Goal: Task Accomplishment & Management: Manage account settings

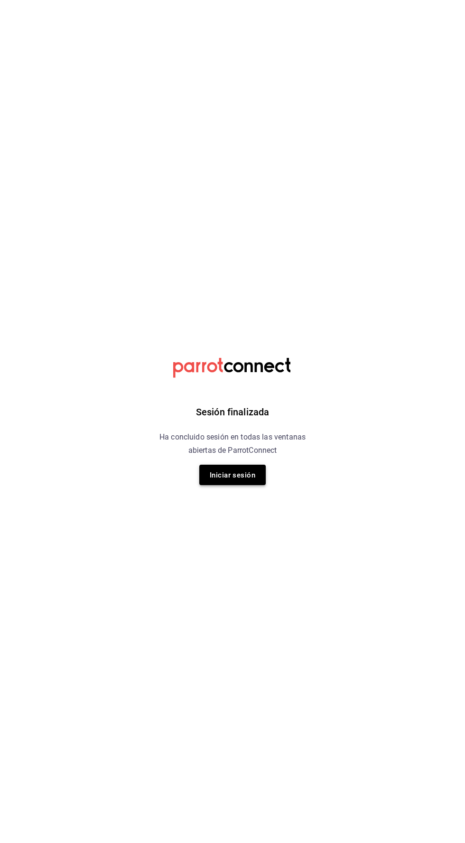
click at [235, 475] on font "Iniciar sesión" at bounding box center [233, 475] width 46 height 9
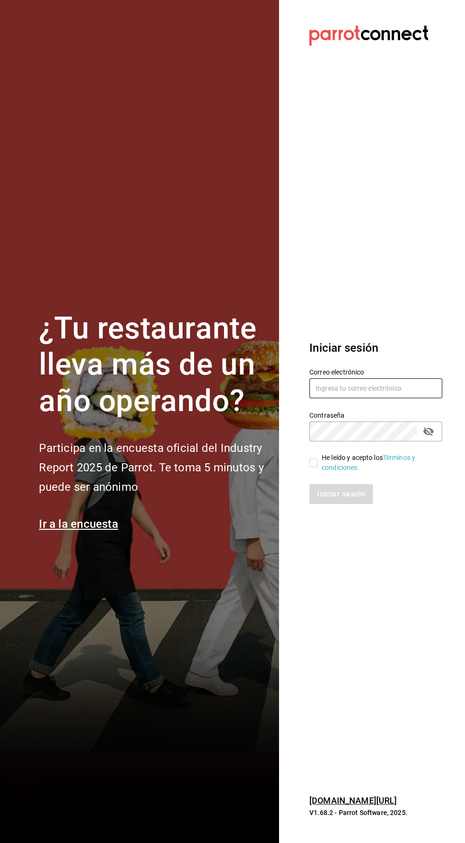
click at [329, 398] on input "text" at bounding box center [375, 388] width 133 height 20
type input "Alexvoss834@gmail.com"
click at [313, 467] on input "He leído y acepto los Términos y condiciones." at bounding box center [313, 463] width 9 height 9
checkbox input "true"
click at [328, 504] on button "Iniciar sesión" at bounding box center [341, 494] width 65 height 20
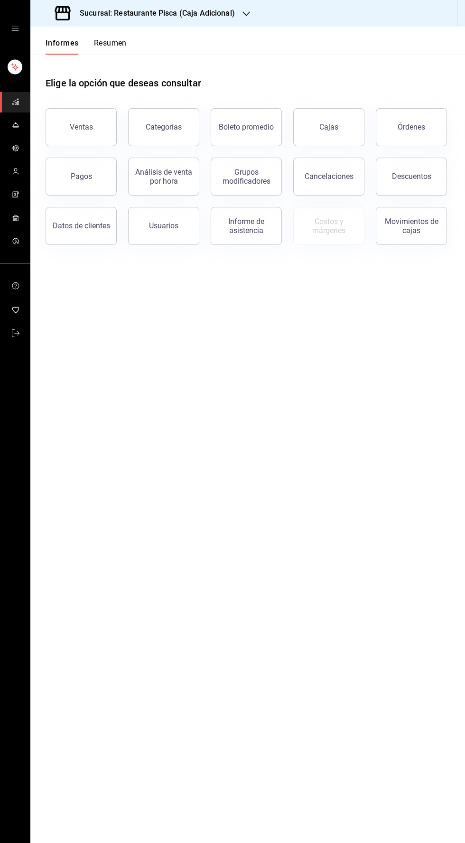
click at [208, 13] on font "Sucursal: Restaurante Pisca (Caja Adicional)" at bounding box center [157, 13] width 155 height 9
click at [62, 61] on div "Pisca" at bounding box center [101, 62] width 127 height 10
click at [15, 124] on icon "carpetas de buzón" at bounding box center [16, 125] width 8 height 8
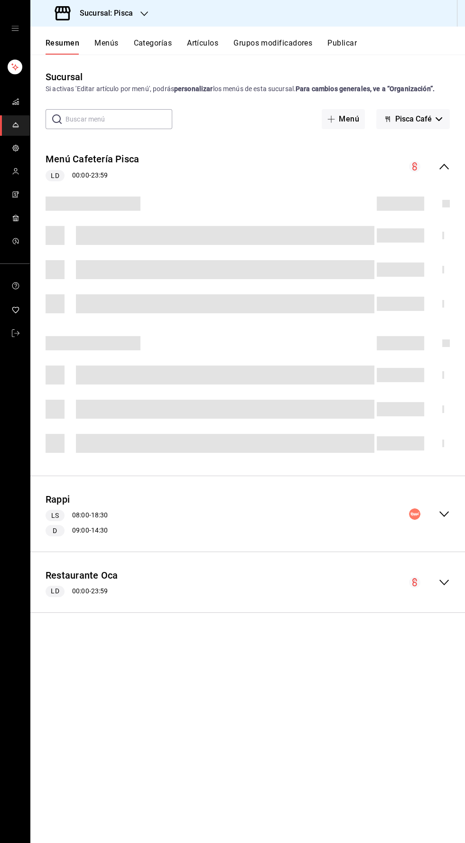
click at [206, 41] on font "Artículos" at bounding box center [202, 42] width 31 height 9
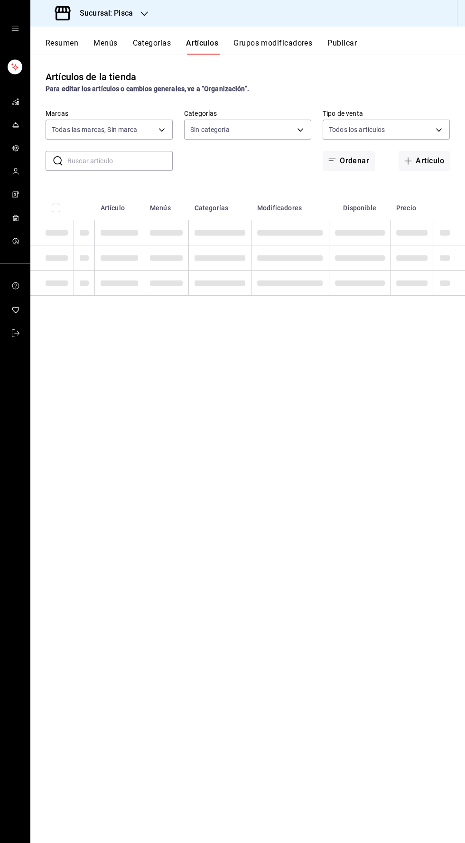
type input "bcd4eeba-f288-4c7f-be4a-80794efd5e2c,f4348fd6-19a6-4699-a042-45be726c08e8"
click at [82, 161] on input "text" at bounding box center [119, 160] width 105 height 19
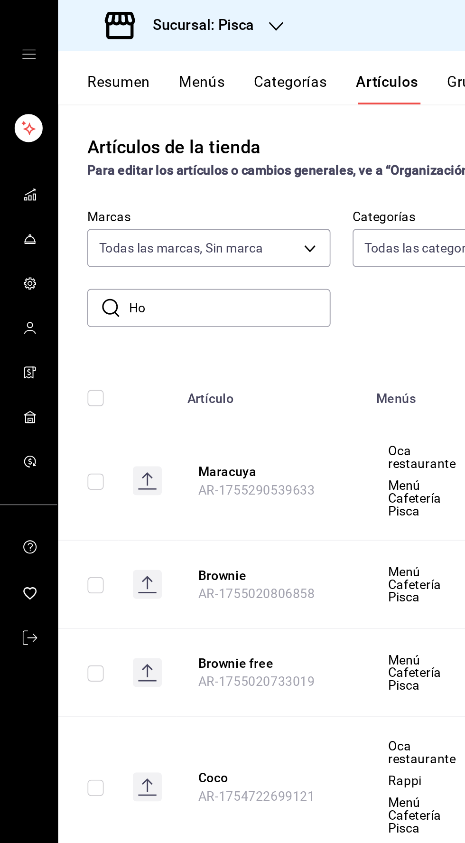
type input "Hon"
type input "f547cb4a-b93c-4195-b824-038b45f390e8,5cdc5738-4be2-4f6e-aec6-8c4831d5e22e,a1583…"
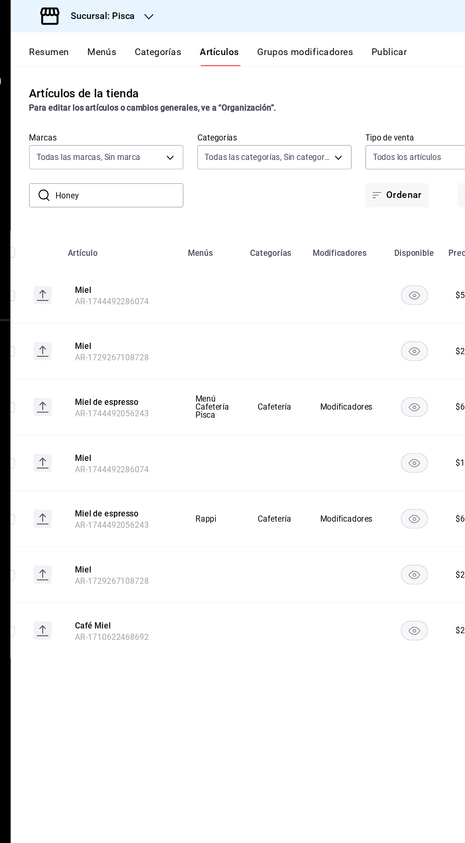
scroll to position [0, 18]
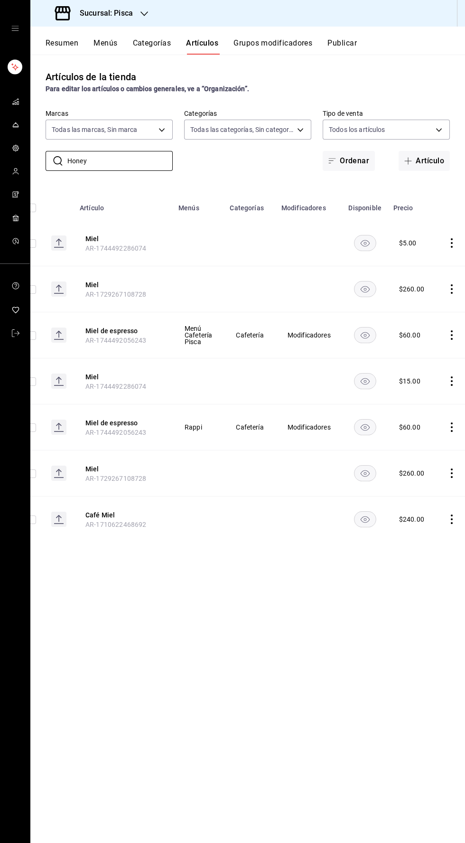
type input "Honey"
click at [447, 379] on icon "comportamiento" at bounding box center [451, 380] width 9 height 9
click at [408, 401] on font "Editar" at bounding box center [415, 403] width 18 height 8
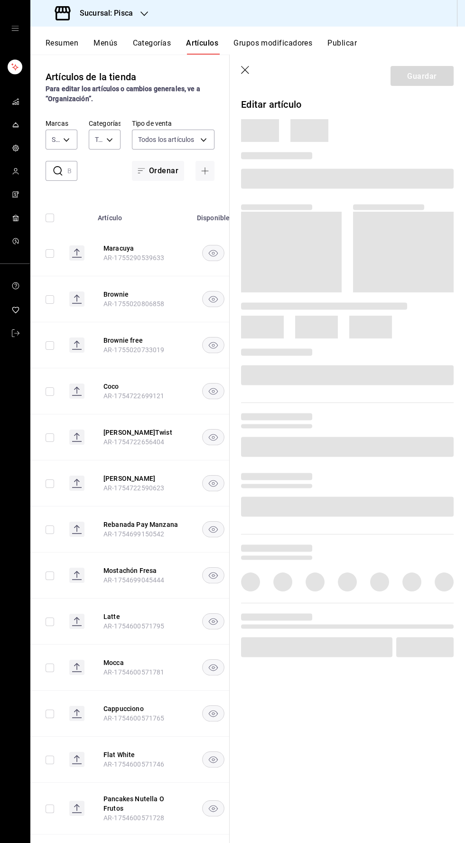
type input "f547cb4a-b93c-4195-b824-038b45f390e8,5cdc5738-4be2-4f6e-aec6-8c4831d5e22e,a1583…"
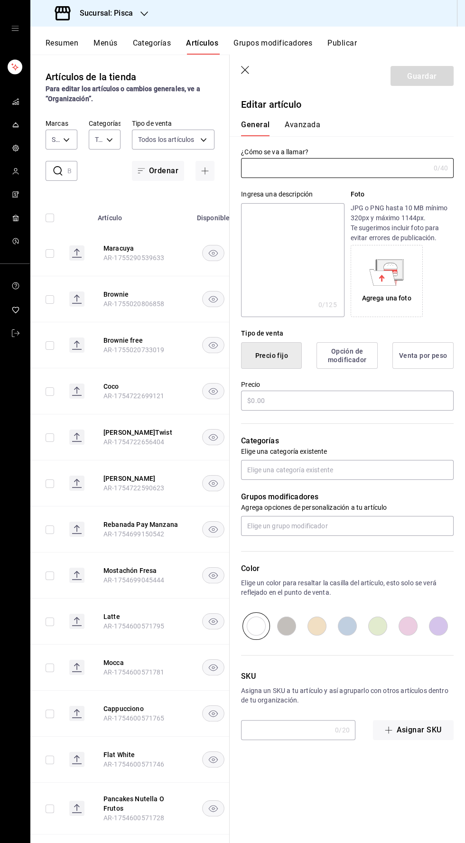
type input "bcd4eeba-f288-4c7f-be4a-80794efd5e2c,f4348fd6-19a6-4699-a042-45be726c08e8"
type input "Honey"
type input "AR-1744492286074"
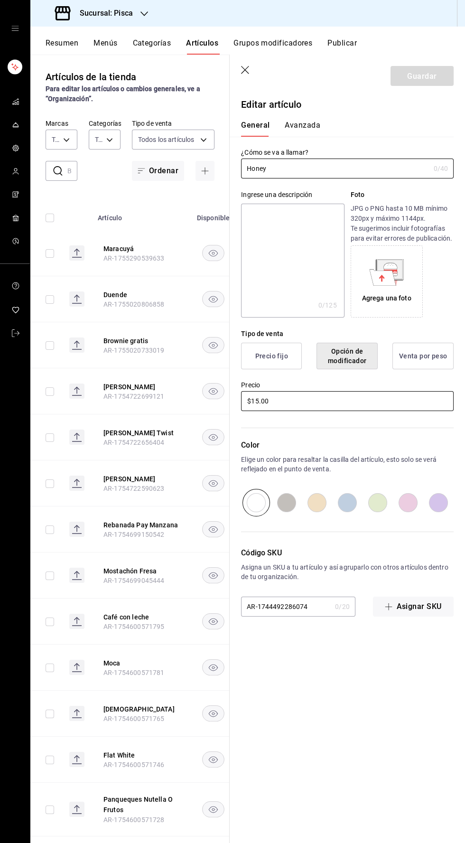
click at [268, 401] on input "$15.00" at bounding box center [347, 401] width 213 height 20
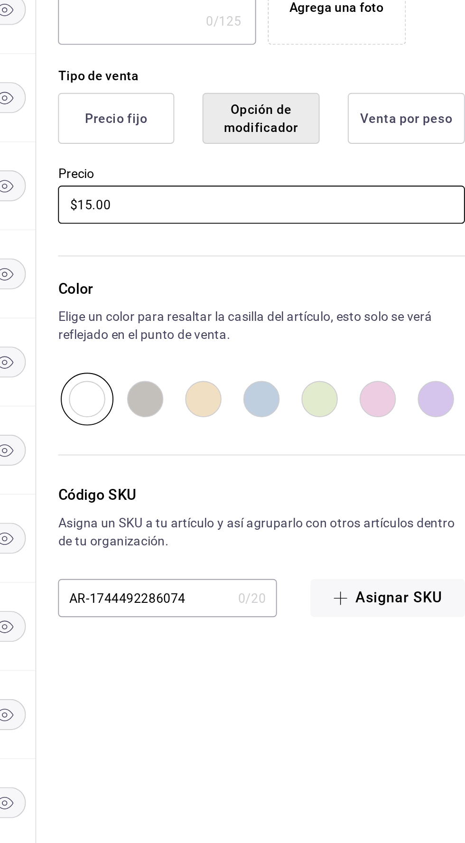
click at [255, 401] on input "$15.00" at bounding box center [347, 401] width 213 height 20
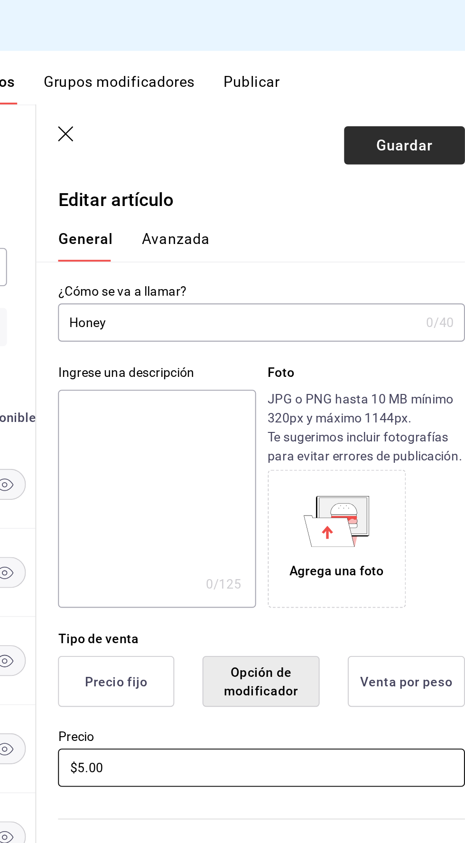
type input "$5.00"
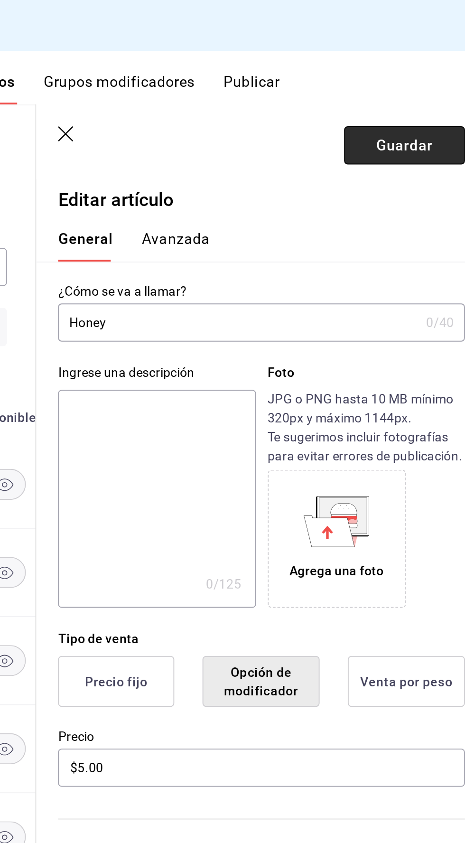
click at [412, 74] on font "Guardar" at bounding box center [421, 75] width 29 height 9
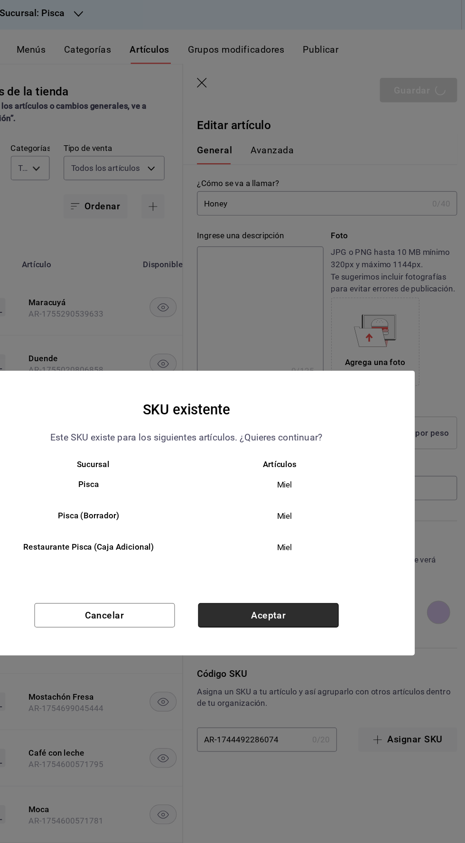
click at [327, 515] on button "Aceptar" at bounding box center [299, 505] width 115 height 20
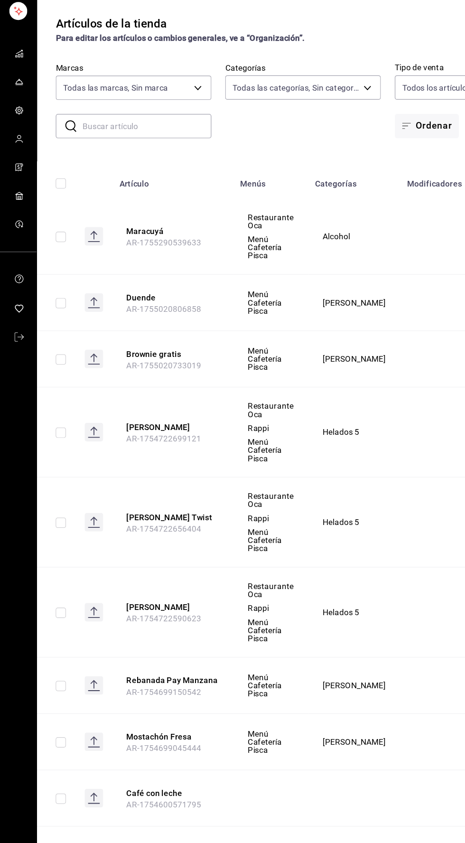
scroll to position [0, 14]
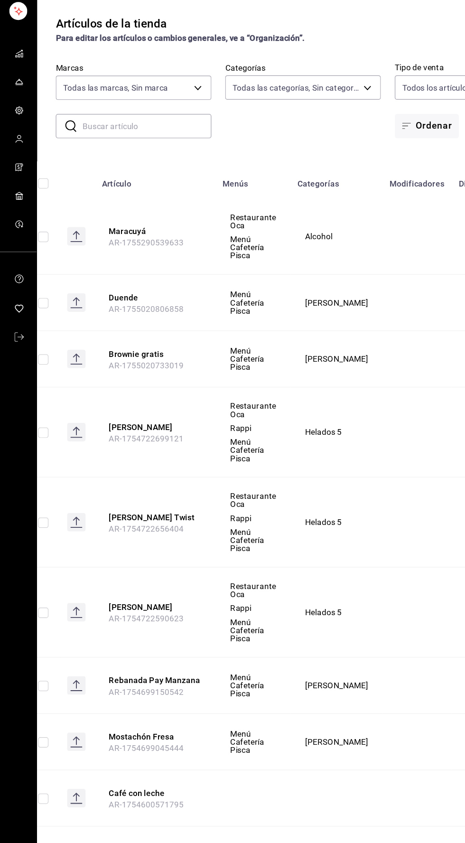
click at [88, 158] on input "text" at bounding box center [119, 160] width 105 height 19
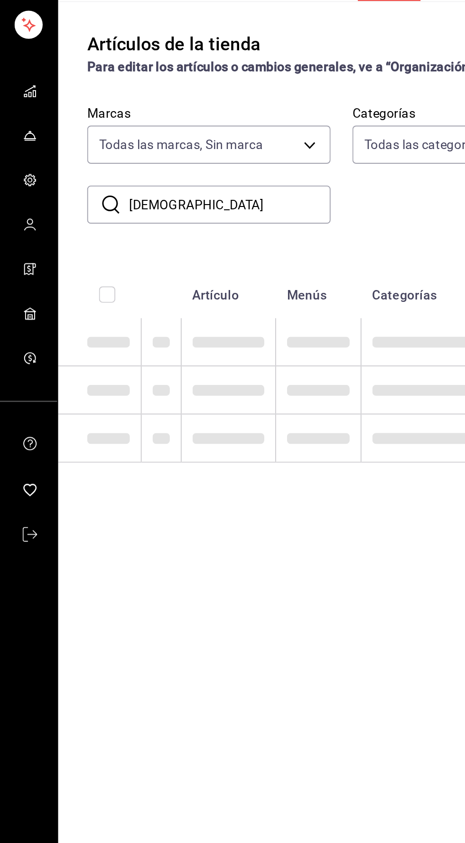
scroll to position [0, 0]
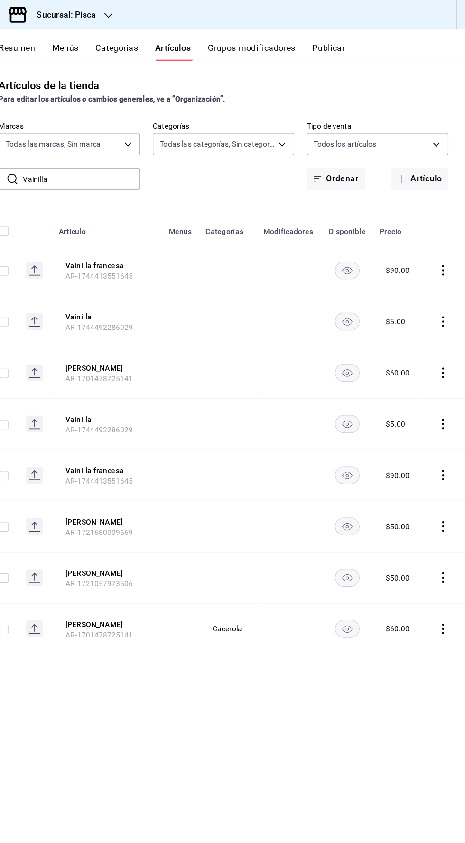
click at [112, 160] on input "Vainilla" at bounding box center [119, 160] width 105 height 19
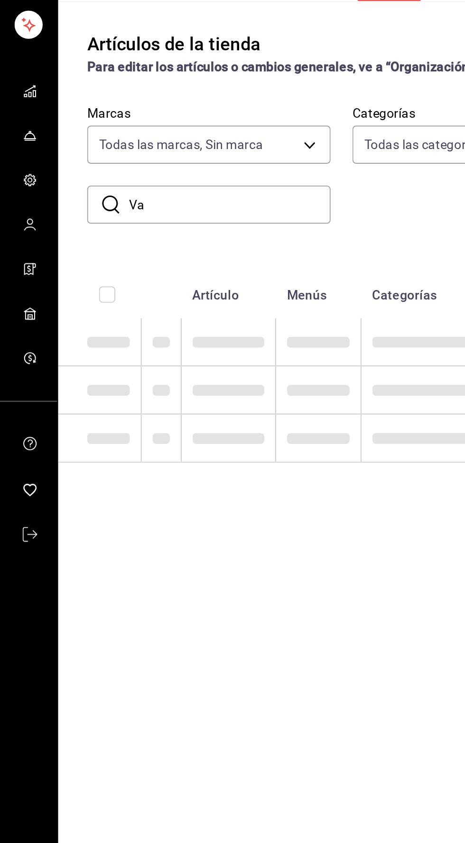
type input "V"
type input "Nutella"
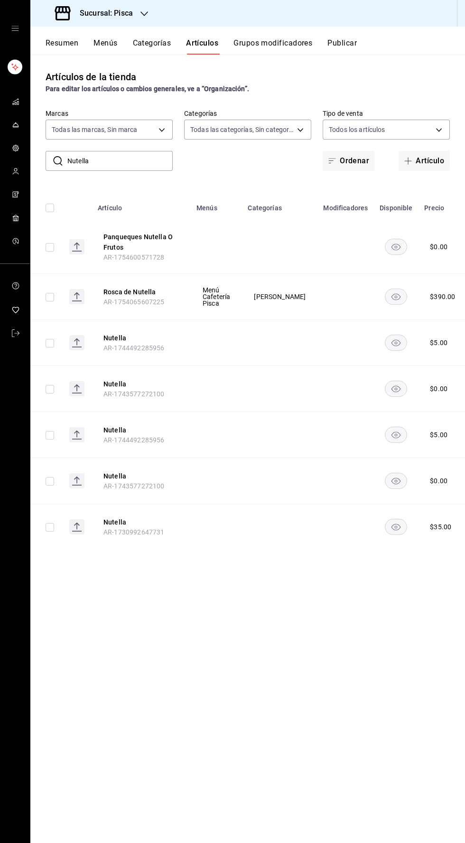
scroll to position [0, 1]
click at [347, 43] on font "Publicar" at bounding box center [342, 42] width 29 height 9
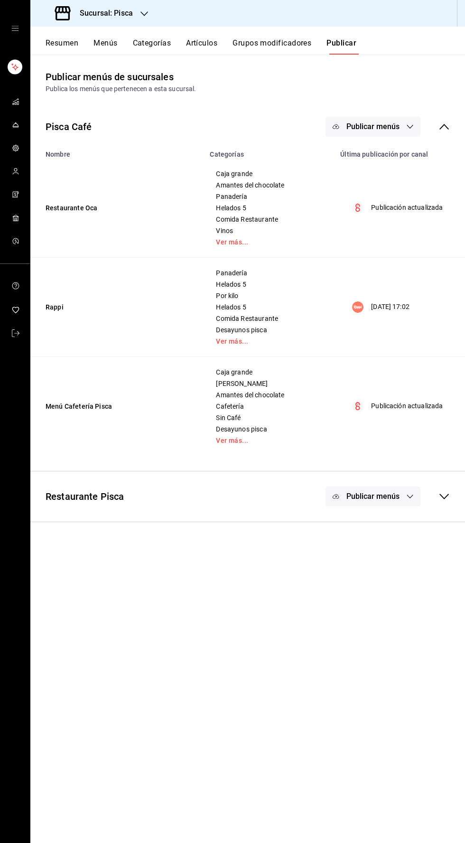
click at [444, 498] on icon at bounding box center [444, 497] width 9 height 6
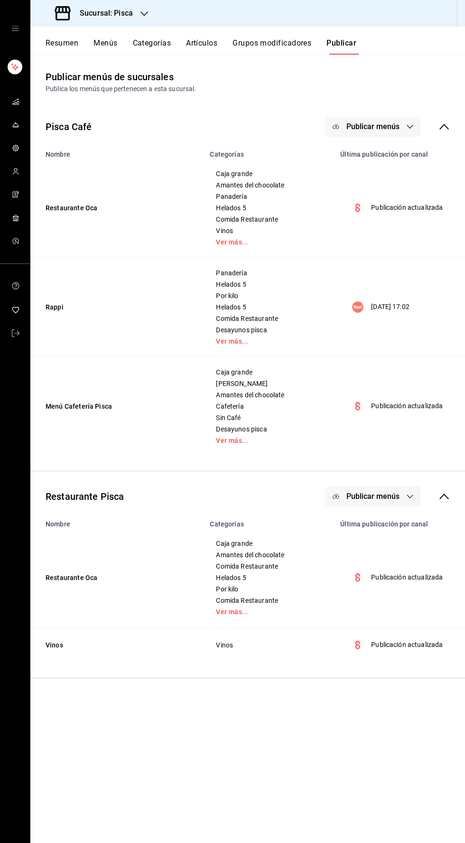
click at [123, 306] on td "Rappi" at bounding box center [117, 306] width 174 height 99
click at [387, 297] on td "01/08/2024 17:02" at bounding box center [400, 306] width 131 height 99
click at [15, 101] on icon "carpetas de buzón" at bounding box center [16, 102] width 8 height 8
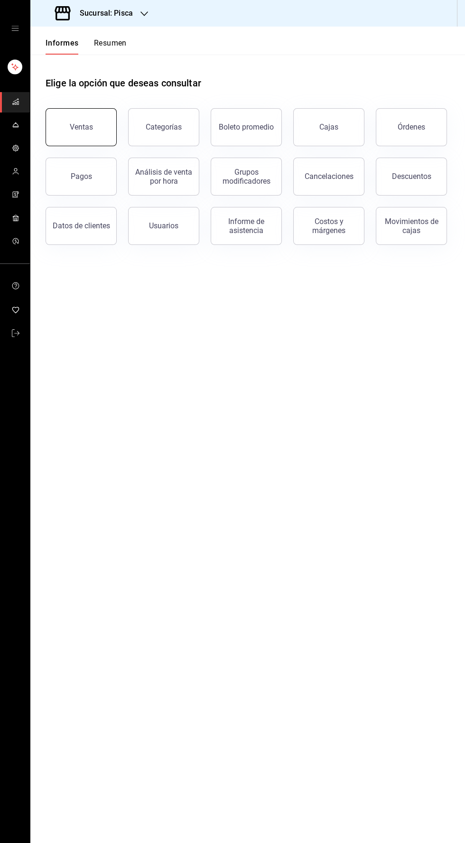
click at [76, 115] on button "Ventas" at bounding box center [81, 127] width 71 height 38
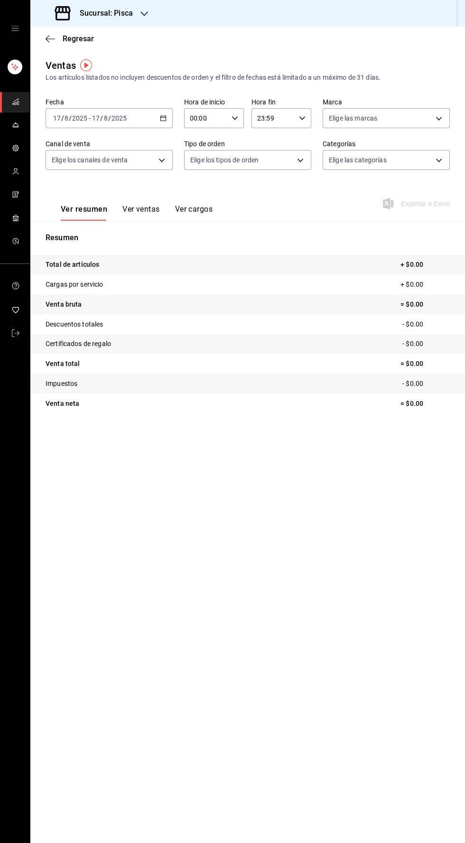
click at [160, 126] on div "2025-08-17 17 / 8 / 2025 - 2025-08-17 17 / 8 / 2025" at bounding box center [109, 118] width 127 height 20
click at [60, 168] on font "Ayer" at bounding box center [61, 168] width 14 height 8
click at [159, 158] on body "Sucursal: Pisca Regresar Ventas Los artículos listados no incluyen descuentos d…" at bounding box center [232, 421] width 465 height 843
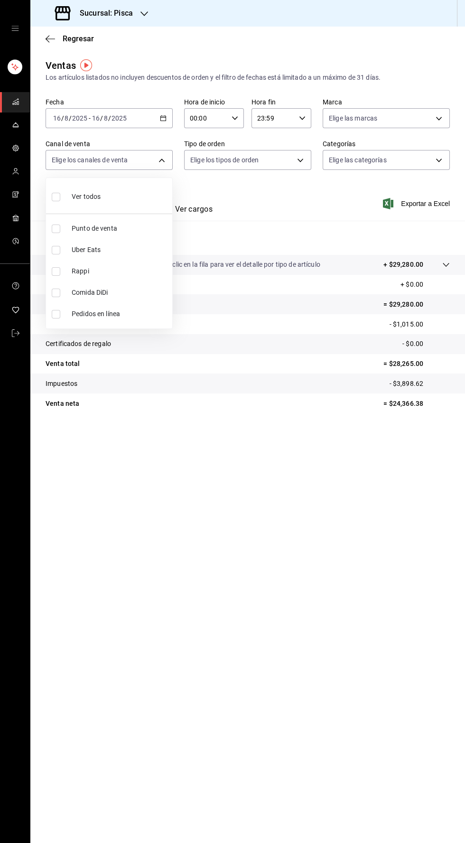
click at [185, 377] on div at bounding box center [232, 421] width 465 height 843
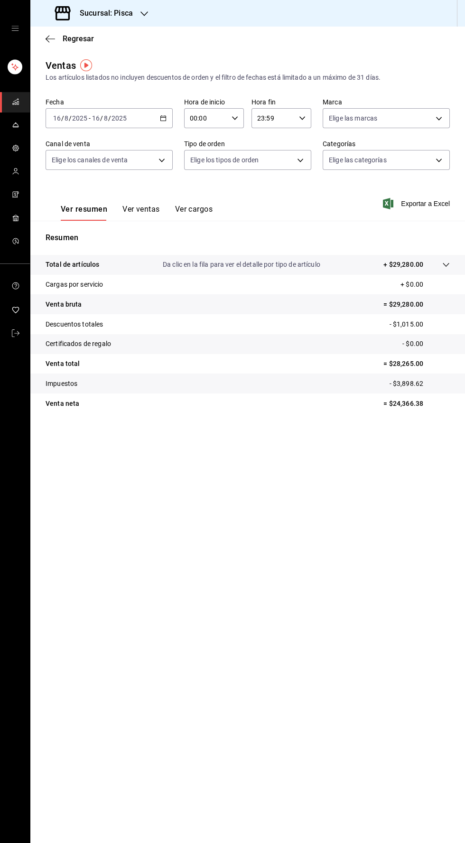
click at [135, 216] on button "Ver ventas" at bounding box center [140, 212] width 37 height 17
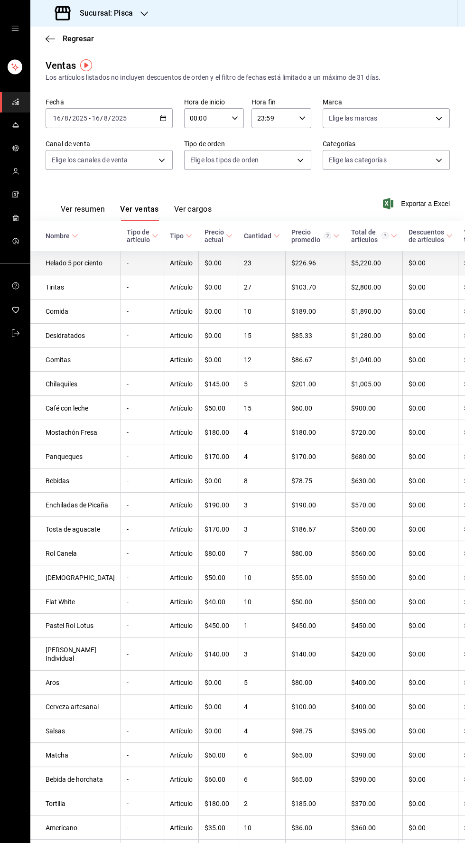
click at [78, 275] on td "Helado 5 por ciento" at bounding box center [75, 263] width 91 height 24
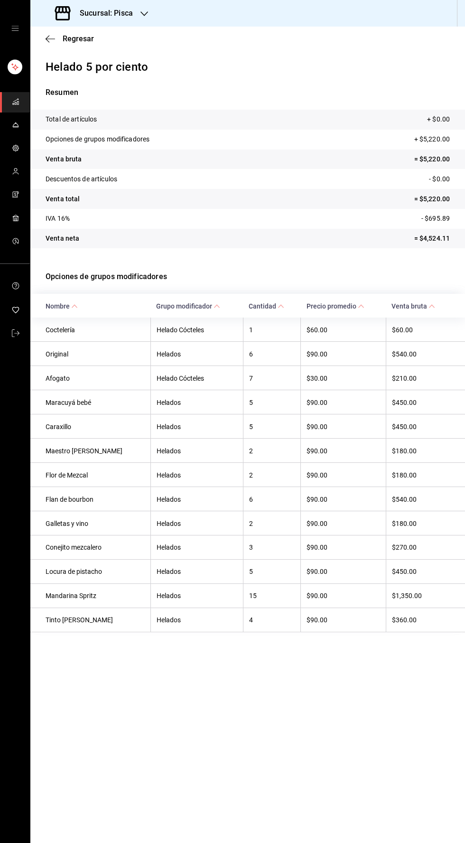
click at [80, 22] on div "Sucursal: Pisca" at bounding box center [95, 13] width 114 height 27
click at [335, 766] on div at bounding box center [232, 421] width 465 height 843
click at [50, 42] on icon "button" at bounding box center [50, 39] width 9 height 9
click at [72, 35] on font "Regresar" at bounding box center [78, 38] width 31 height 9
click at [76, 38] on font "Regresar" at bounding box center [78, 38] width 31 height 9
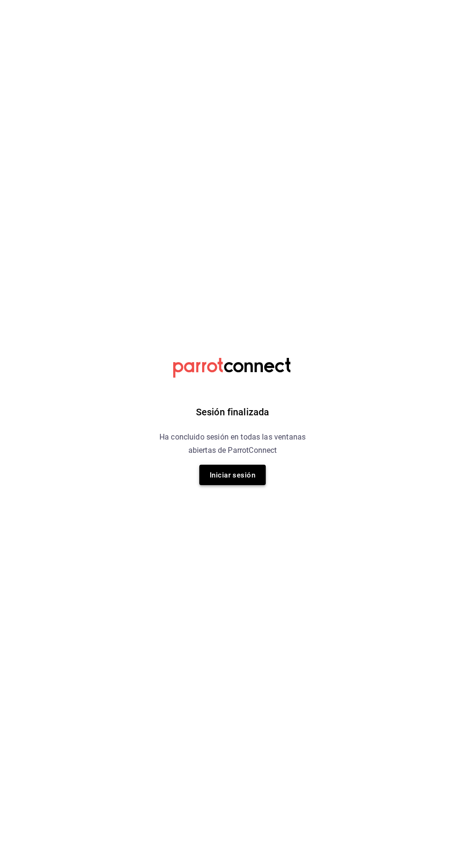
click at [259, 484] on button "Iniciar sesión" at bounding box center [232, 475] width 66 height 20
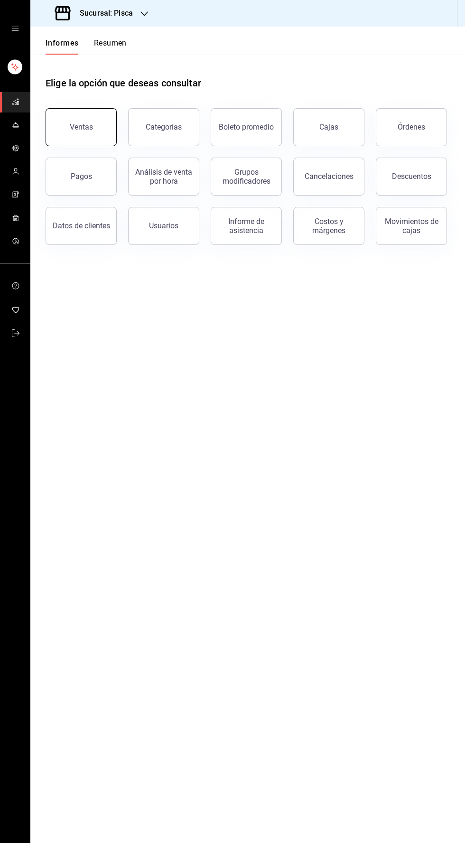
click at [84, 114] on button "Ventas" at bounding box center [81, 127] width 71 height 38
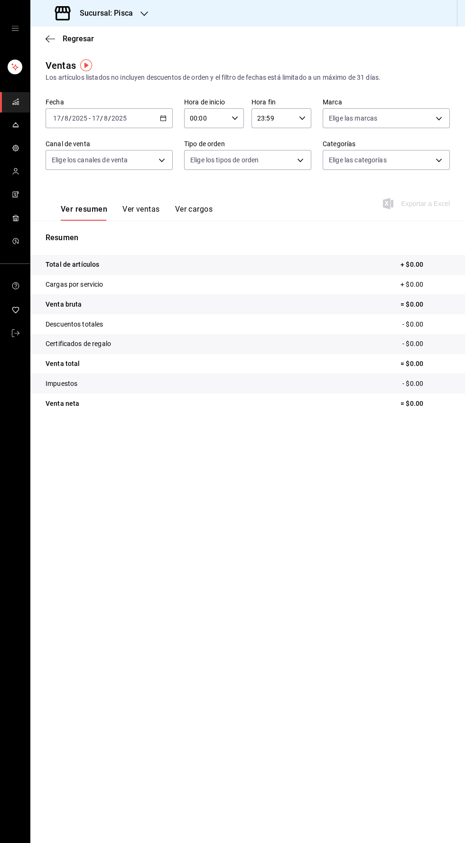
click at [163, 118] on icon "button" at bounding box center [163, 118] width 7 height 7
click at [58, 168] on font "Ayer" at bounding box center [61, 168] width 14 height 8
click at [125, 214] on button "Ver ventas" at bounding box center [140, 212] width 37 height 17
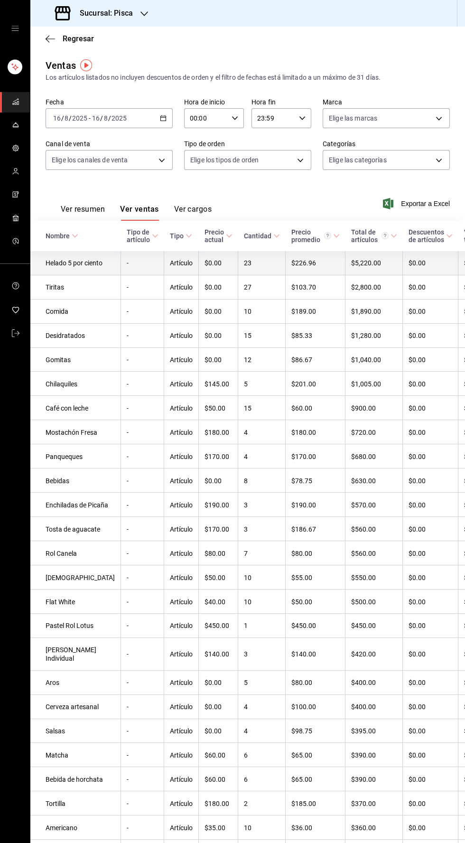
click at [170, 267] on font "Artículo" at bounding box center [181, 264] width 23 height 8
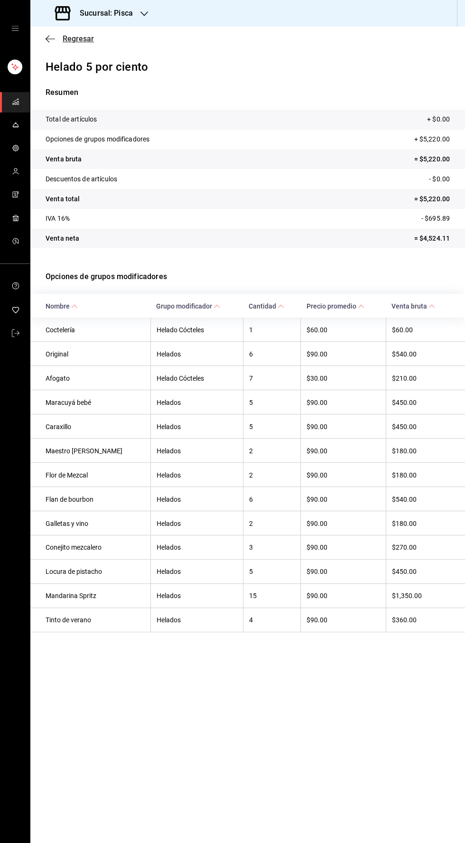
click at [47, 38] on icon "button" at bounding box center [50, 38] width 9 height 0
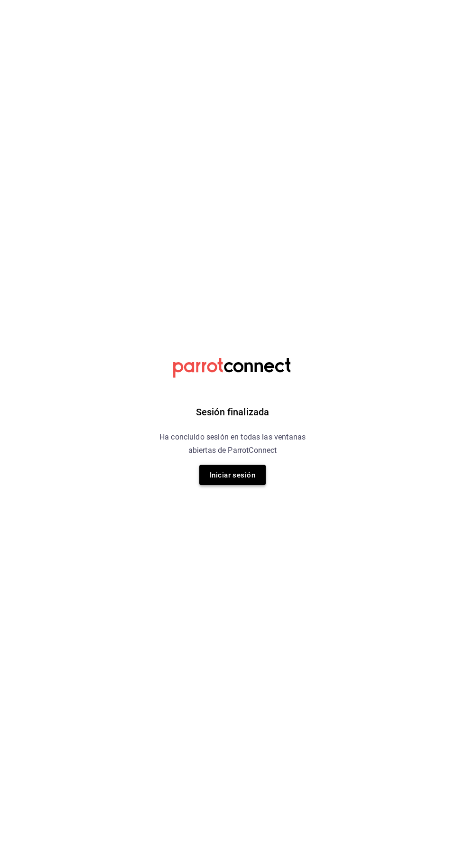
click at [235, 481] on button "Iniciar sesión" at bounding box center [232, 475] width 66 height 20
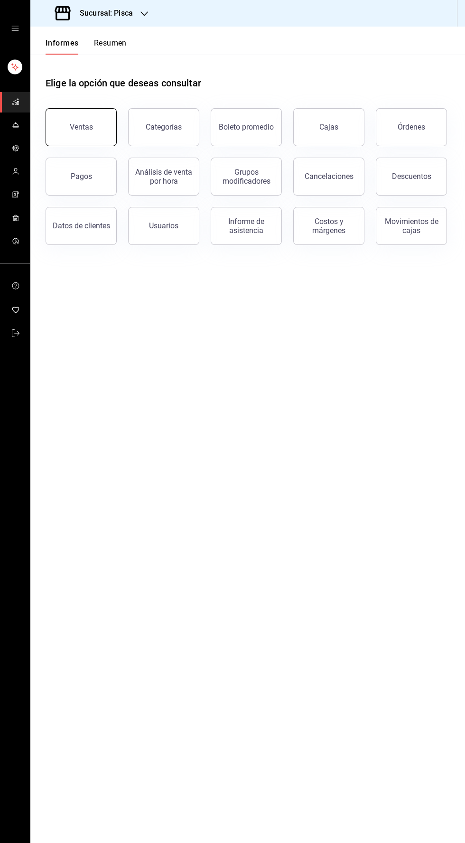
click at [74, 115] on button "Ventas" at bounding box center [81, 127] width 71 height 38
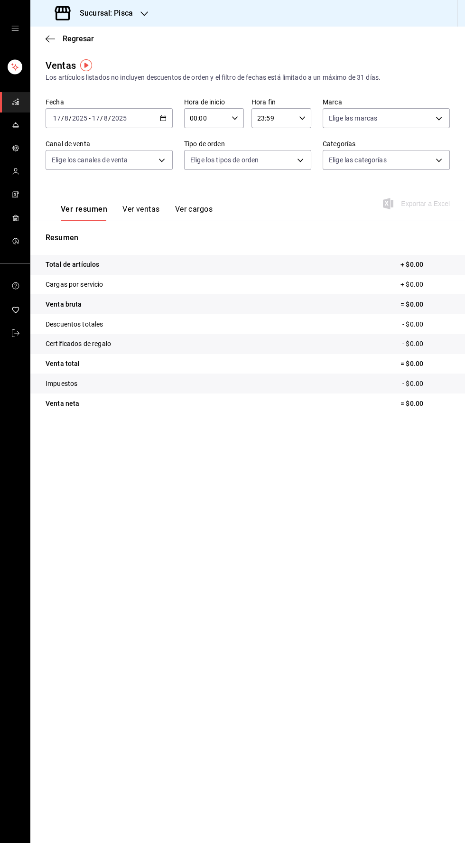
click at [160, 117] on \(Stroke\) "button" at bounding box center [163, 118] width 6 height 5
click at [69, 164] on span "Ayer" at bounding box center [91, 168] width 74 height 10
click at [136, 206] on font "Ver ventas" at bounding box center [140, 209] width 37 height 9
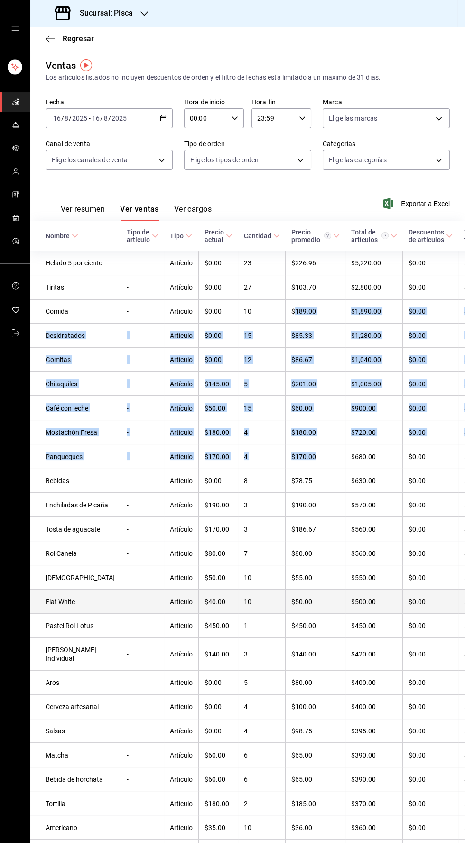
click at [346, 613] on td "$500.00" at bounding box center [374, 601] width 57 height 24
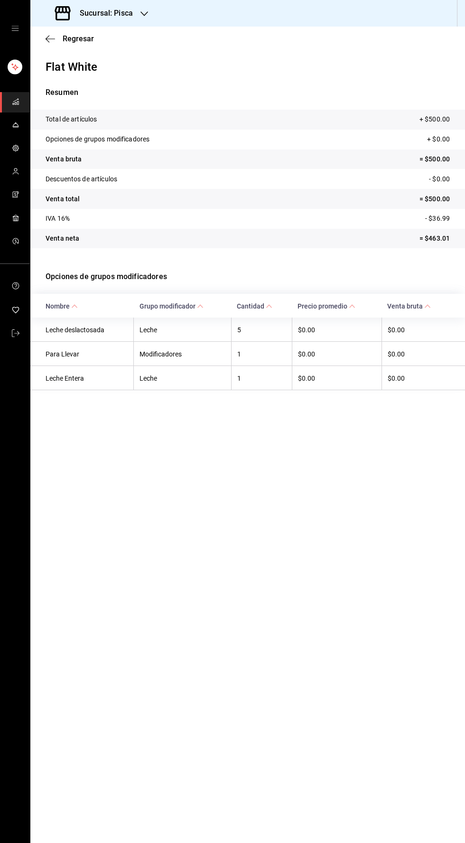
click at [415, 842] on main "Regresar Flat White Resumen Total de artículos + $500.00 Opciones de grupos mod…" at bounding box center [247, 435] width 435 height 816
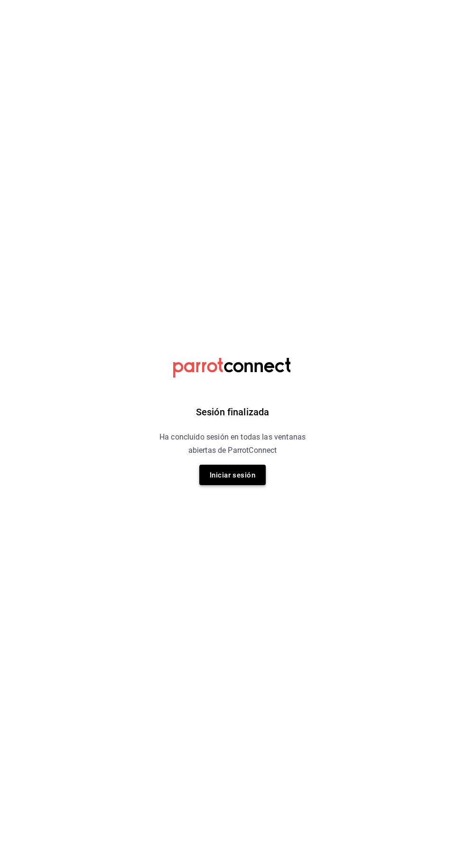
click at [244, 476] on font "Iniciar sesión" at bounding box center [233, 475] width 46 height 9
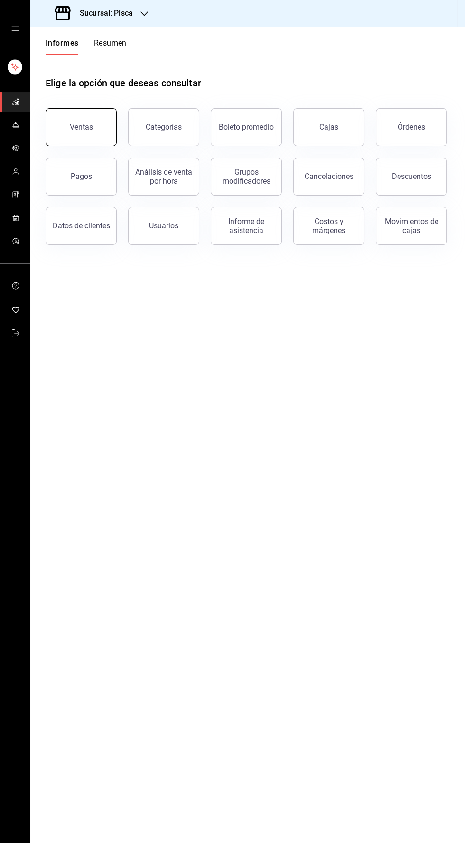
click at [75, 117] on button "Ventas" at bounding box center [81, 127] width 71 height 38
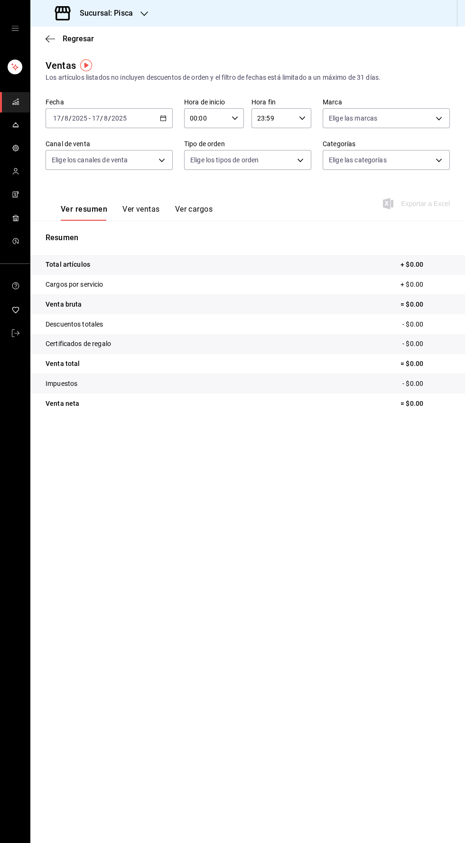
click at [163, 117] on icon "button" at bounding box center [163, 118] width 7 height 7
click at [65, 171] on font "Ayer" at bounding box center [61, 168] width 14 height 8
click at [140, 213] on font "Ver ventas" at bounding box center [140, 209] width 37 height 9
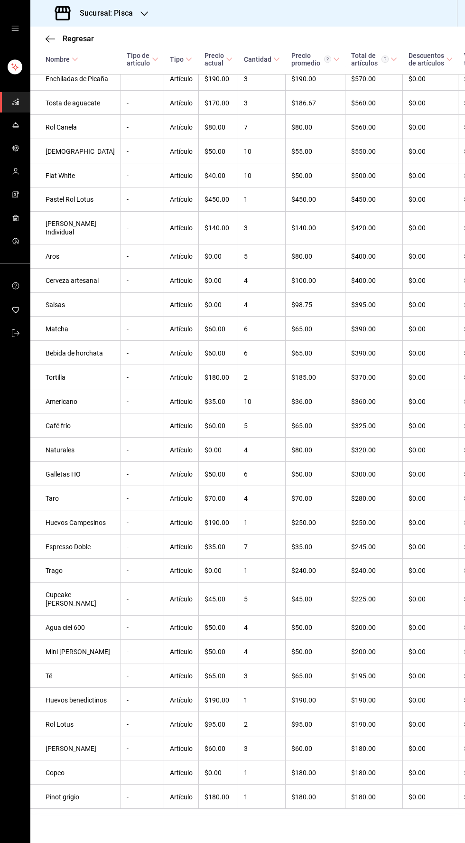
scroll to position [492, 0]
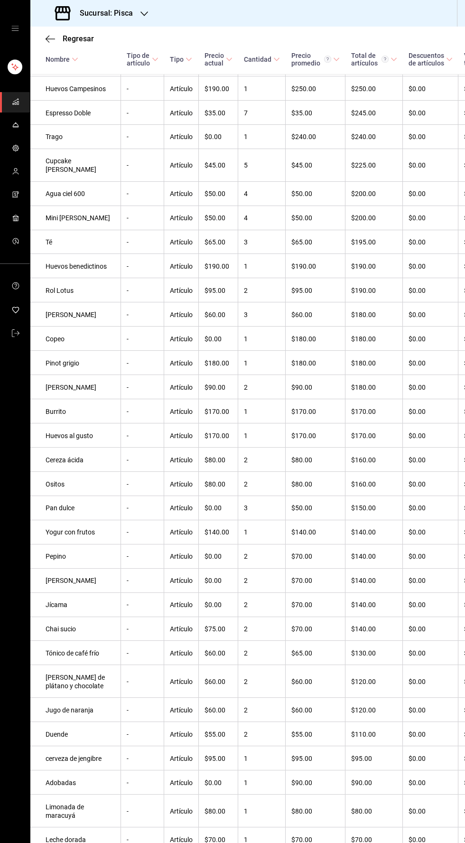
scroll to position [881, 0]
